Goal: Navigation & Orientation: Find specific page/section

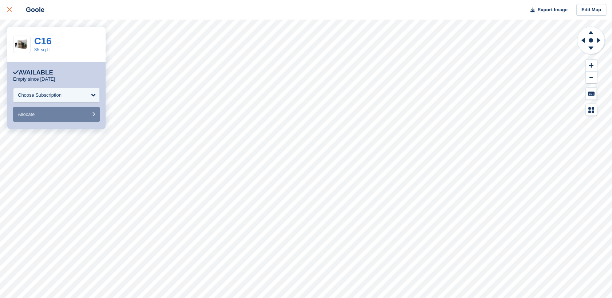
click at [15, 11] on div at bounding box center [13, 9] width 12 height 9
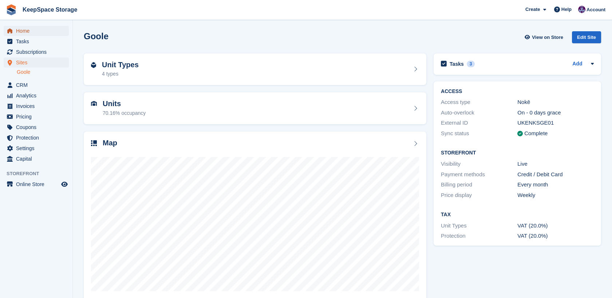
click at [21, 26] on span "Home" at bounding box center [38, 31] width 44 height 10
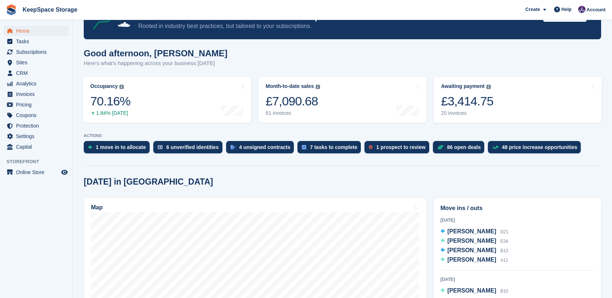
scroll to position [29, 0]
